Goal: Task Accomplishment & Management: Manage account settings

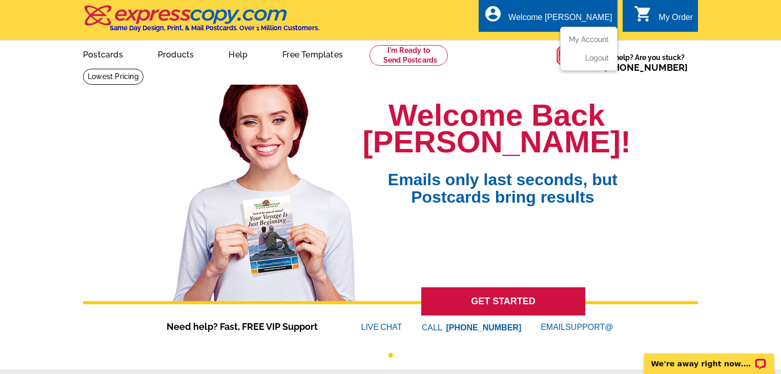
click at [577, 10] on div "account_circle Welcome Christie My Account Logout" at bounding box center [548, 15] width 138 height 32
click at [579, 35] on ul "My Account Logout" at bounding box center [588, 49] width 57 height 44
click at [587, 41] on link "My Account" at bounding box center [587, 39] width 44 height 9
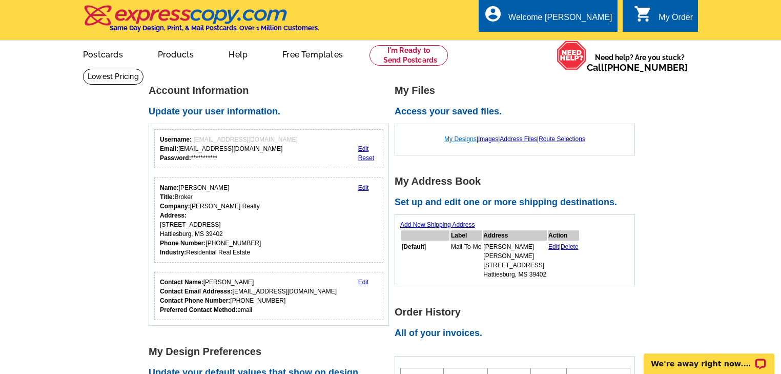
click at [446, 138] on link "My Designs" at bounding box center [460, 138] width 32 height 7
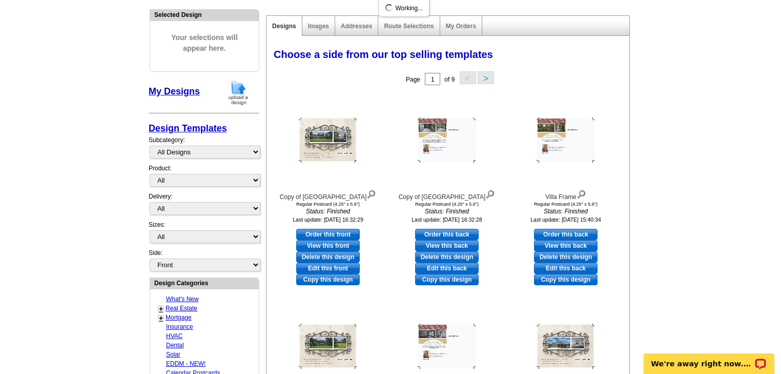
scroll to position [123, 0]
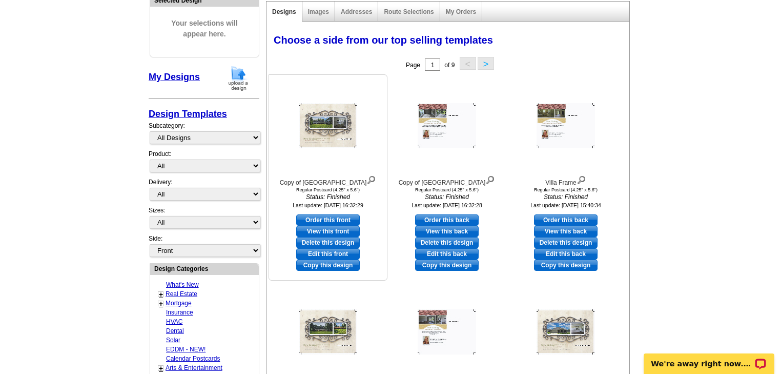
click at [321, 265] on link "Copy this design" at bounding box center [328, 264] width 64 height 11
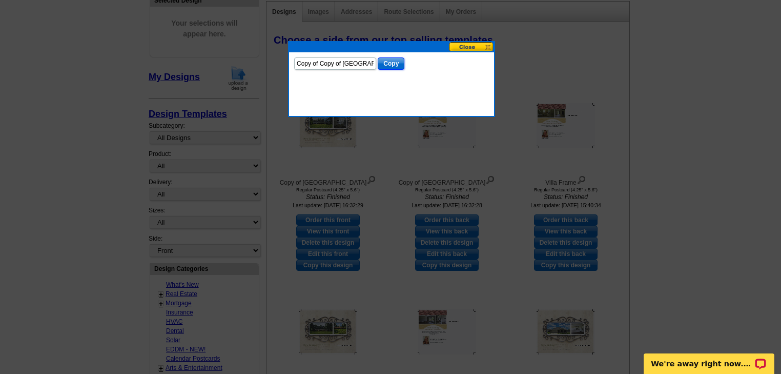
click at [394, 63] on input "Copy" at bounding box center [391, 63] width 27 height 12
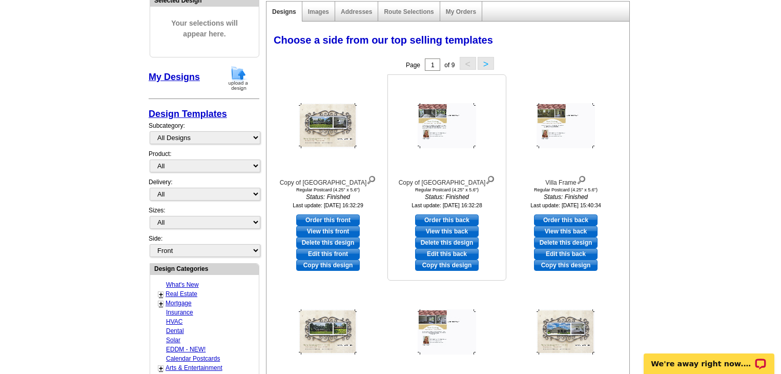
click at [442, 265] on link "Copy this design" at bounding box center [447, 264] width 64 height 11
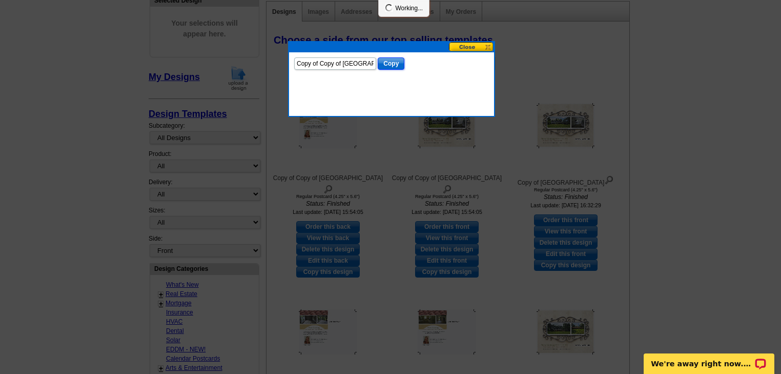
click at [395, 64] on input "Copy" at bounding box center [391, 63] width 27 height 12
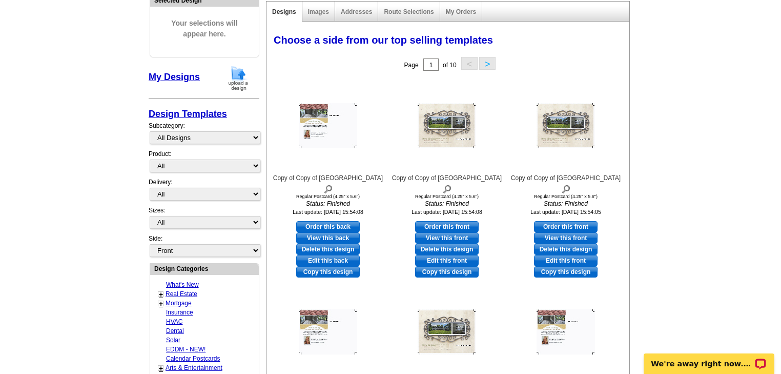
scroll to position [164, 0]
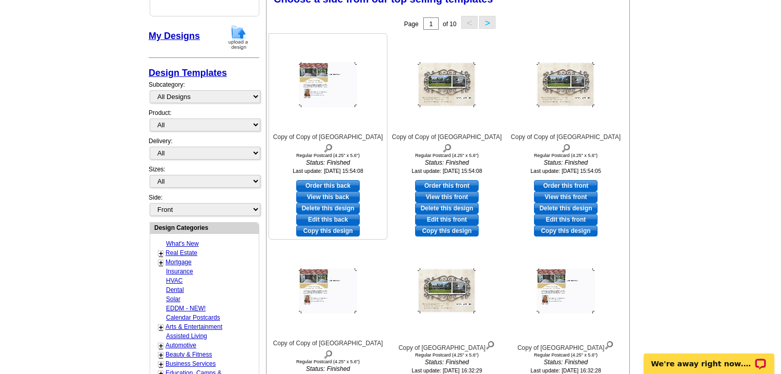
click at [326, 214] on link "Edit this back" at bounding box center [328, 219] width 64 height 11
select select "1"
select select "front"
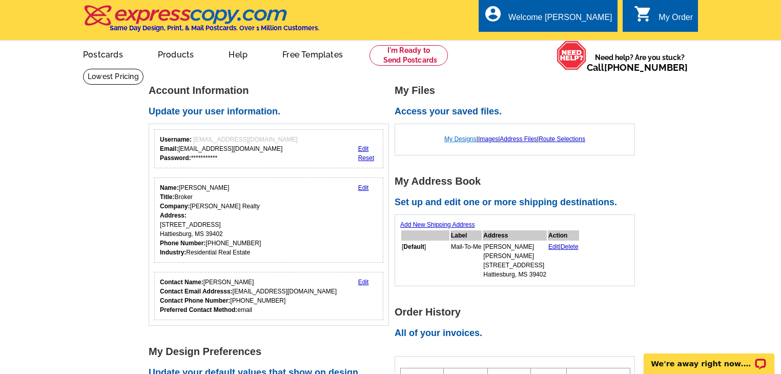
click at [461, 137] on link "My Designs" at bounding box center [460, 138] width 32 height 7
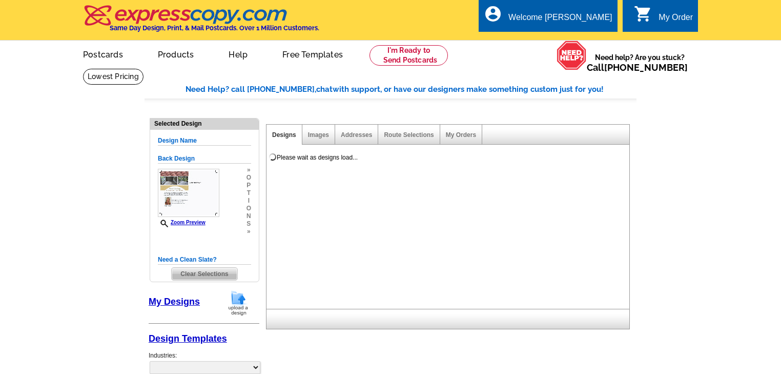
select select "1"
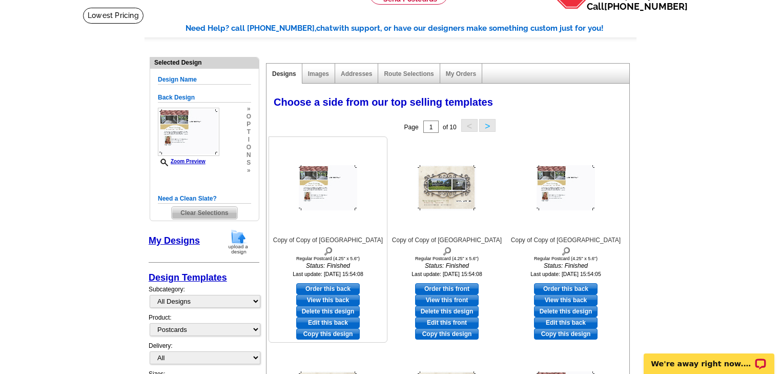
scroll to position [82, 0]
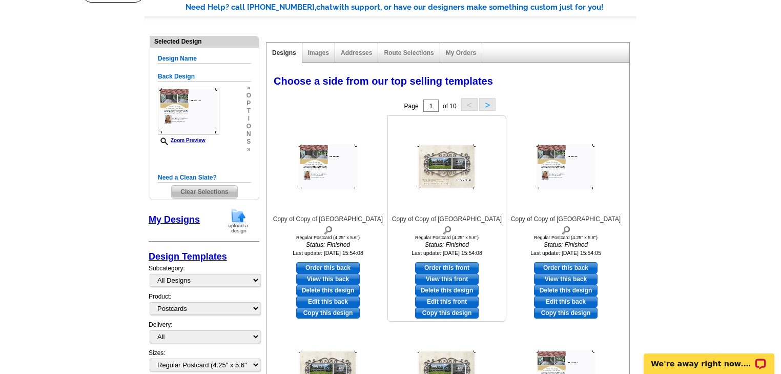
click at [444, 296] on link "Edit this front" at bounding box center [447, 301] width 64 height 11
select select "back"
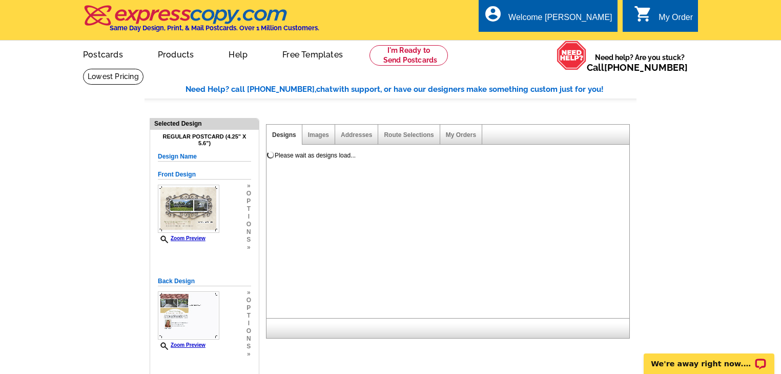
scroll to position [0, 0]
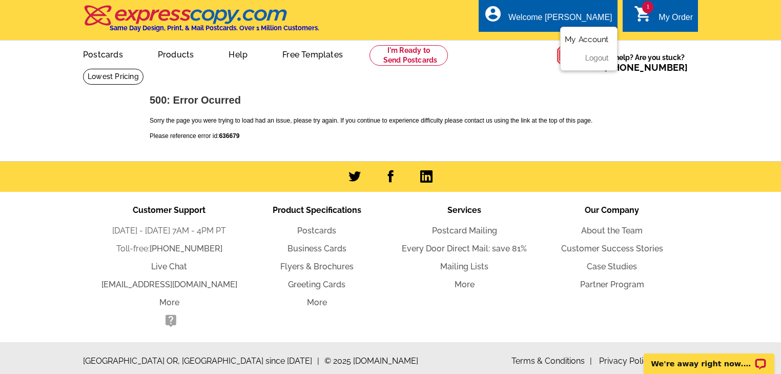
click at [590, 40] on link "My Account" at bounding box center [587, 39] width 44 height 9
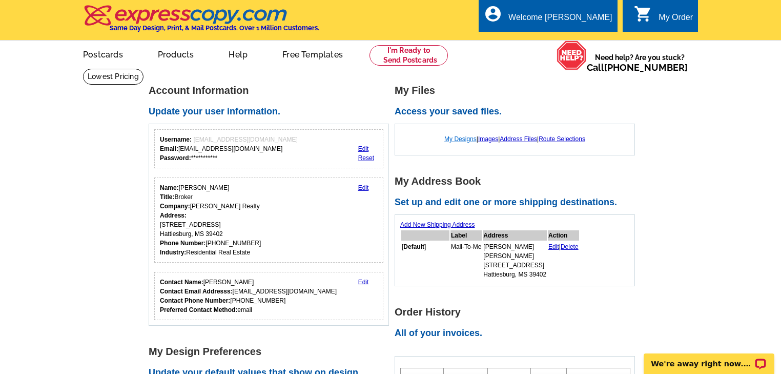
click at [459, 138] on link "My Designs" at bounding box center [460, 138] width 32 height 7
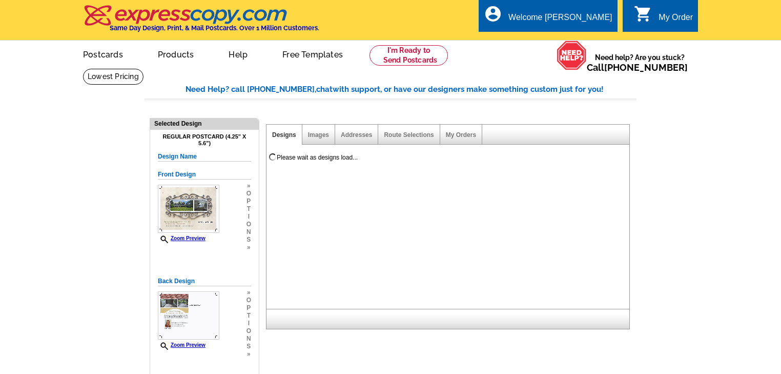
select select "1"
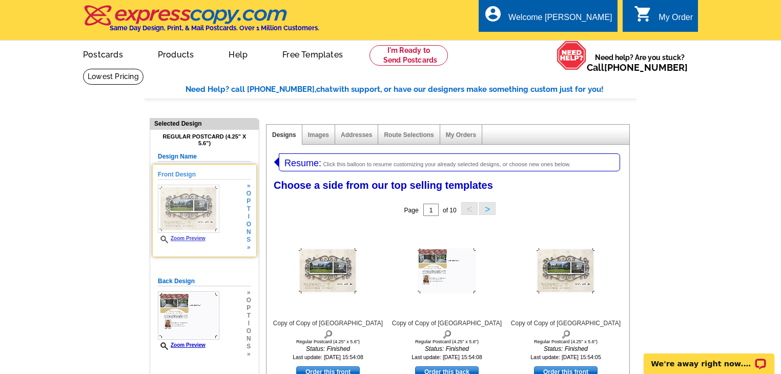
click at [215, 193] on img at bounding box center [189, 209] width 62 height 48
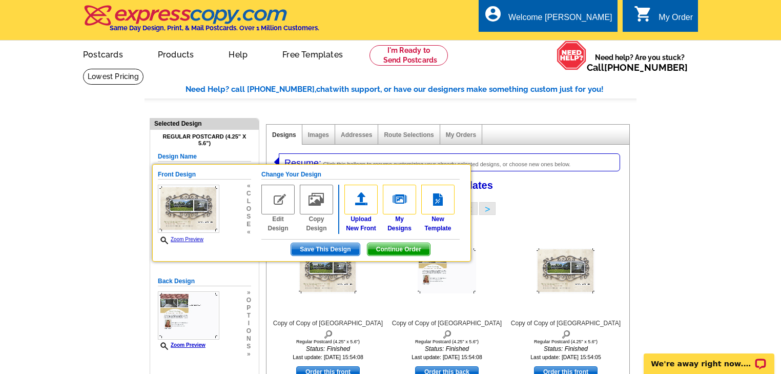
click at [379, 246] on span "Continue Order" at bounding box center [399, 249] width 63 height 12
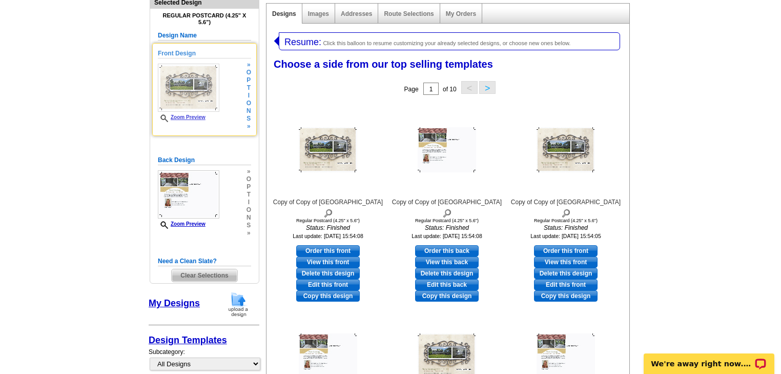
scroll to position [123, 0]
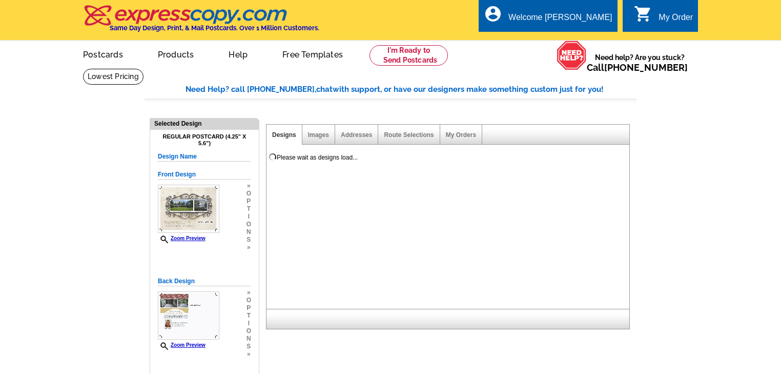
select select "1"
select select "785"
select select "1"
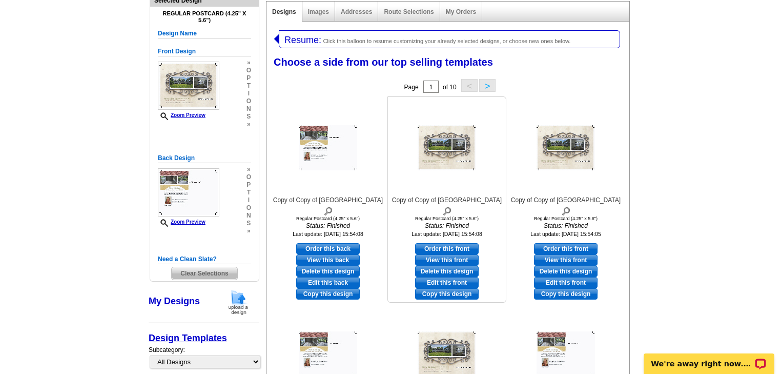
click at [451, 277] on link "Edit this front" at bounding box center [447, 282] width 64 height 11
select select "back"
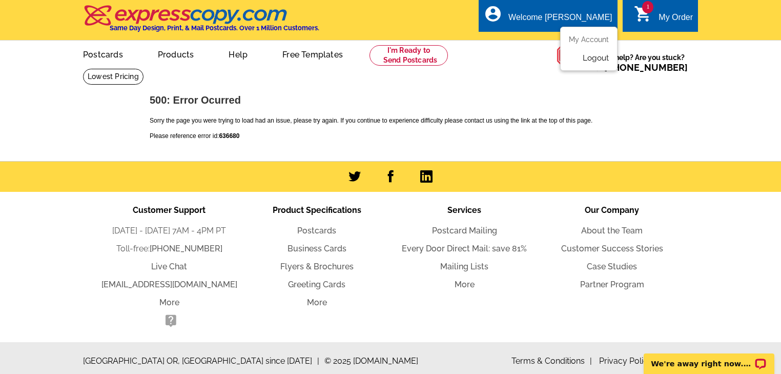
click at [588, 59] on link "Logout" at bounding box center [596, 57] width 26 height 9
